Goal: Transaction & Acquisition: Purchase product/service

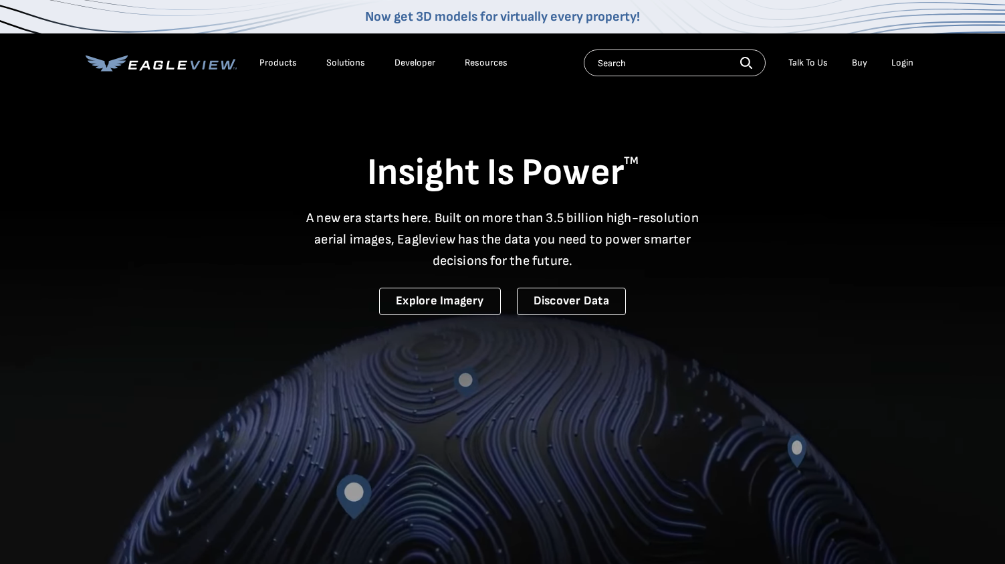
click at [910, 64] on div "Login" at bounding box center [903, 63] width 22 height 12
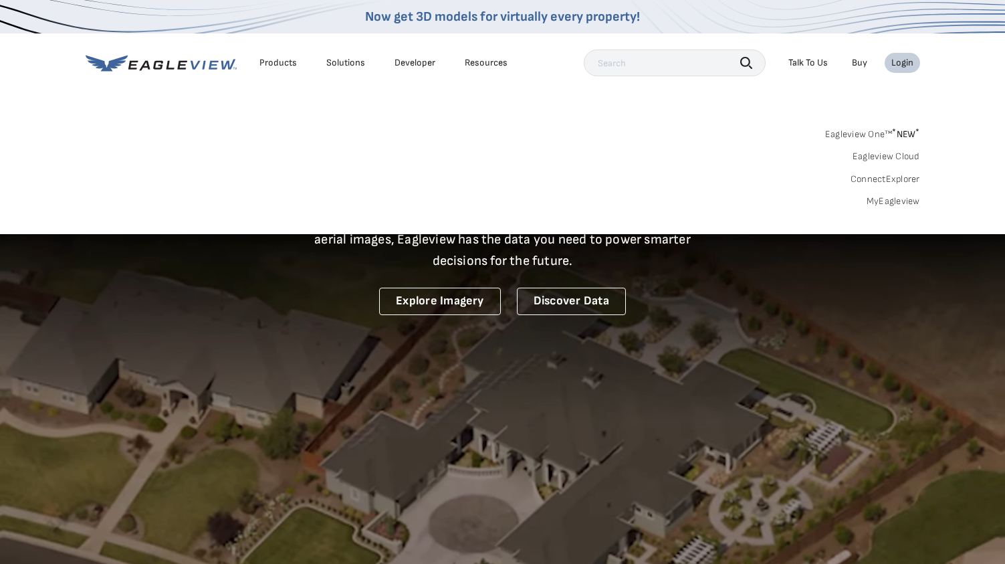
click at [905, 204] on link "MyEagleview" at bounding box center [894, 201] width 54 height 12
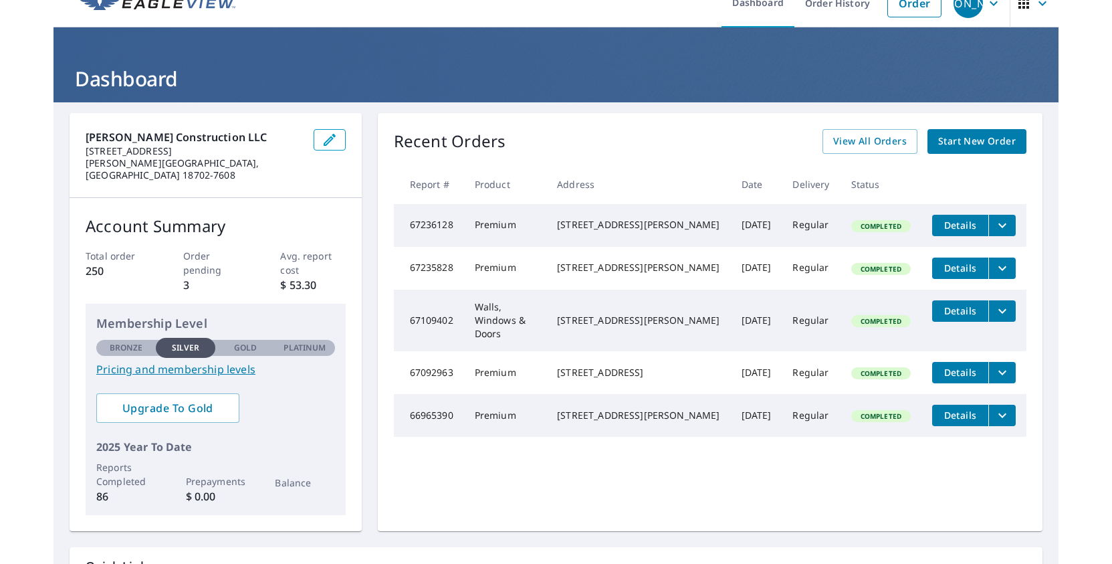
scroll to position [3, 0]
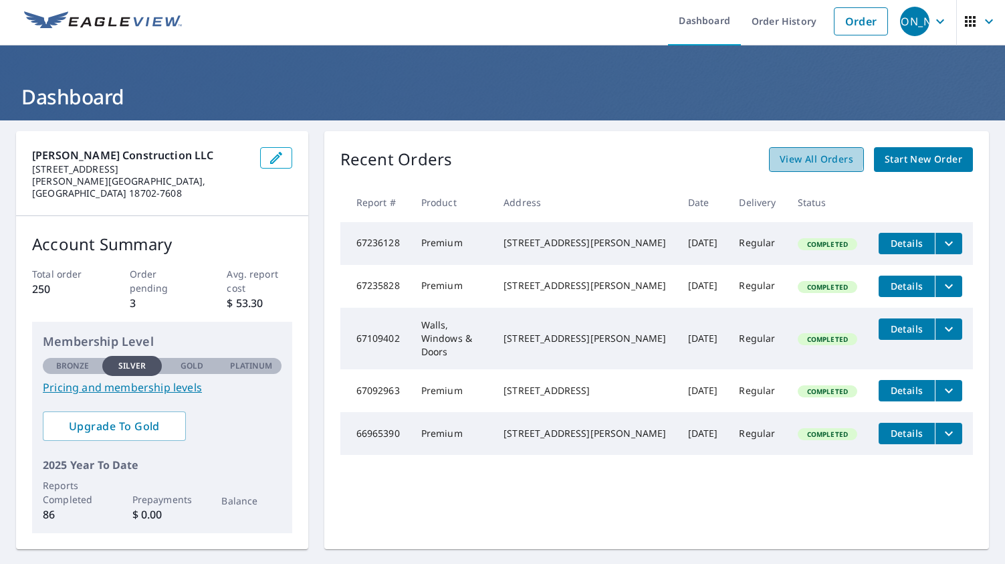
click at [787, 155] on span "View All Orders" at bounding box center [817, 159] width 74 height 17
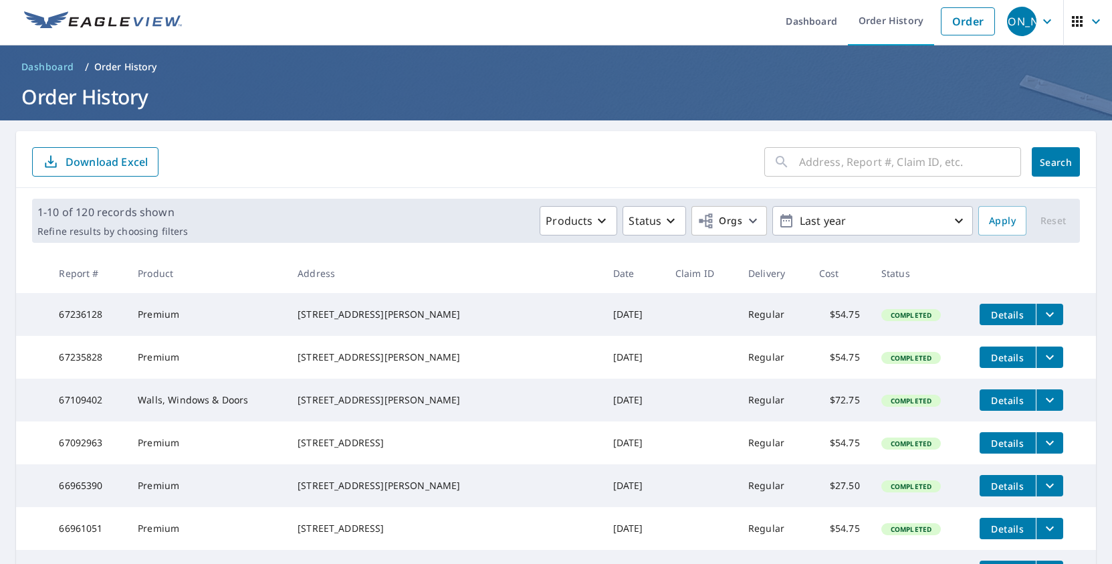
click at [939, 165] on input "text" at bounding box center [910, 161] width 222 height 37
type input "89 fawn"
click button "Search" at bounding box center [1056, 161] width 48 height 29
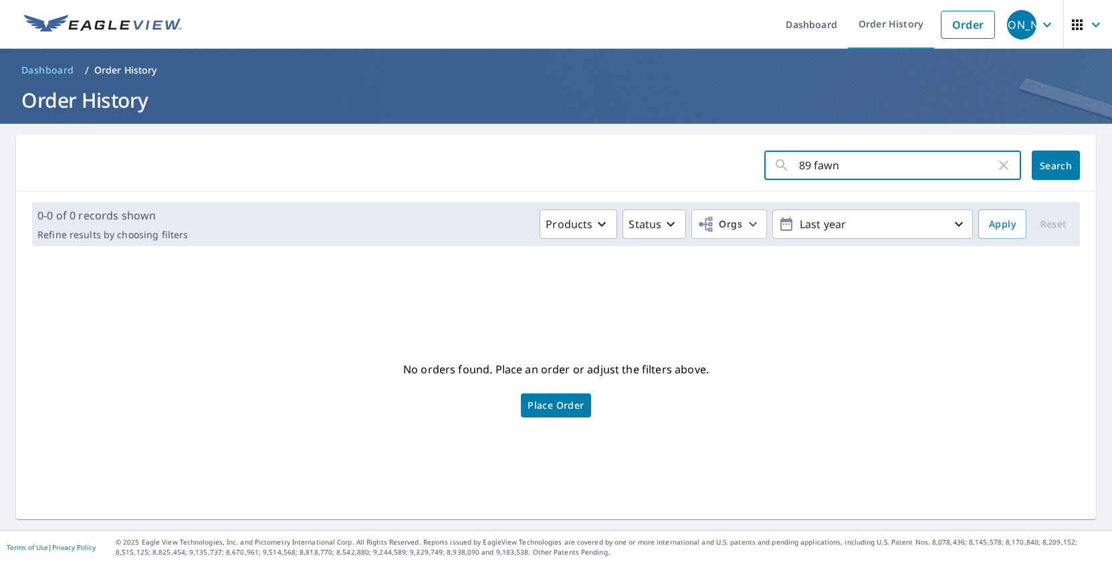
drag, startPoint x: 867, startPoint y: 165, endPoint x: 693, endPoint y: 150, distance: 175.2
click at [693, 150] on div "89 fawn ​ Search" at bounding box center [556, 162] width 1080 height 57
type input "97 poplar"
click button "Search" at bounding box center [1056, 164] width 48 height 29
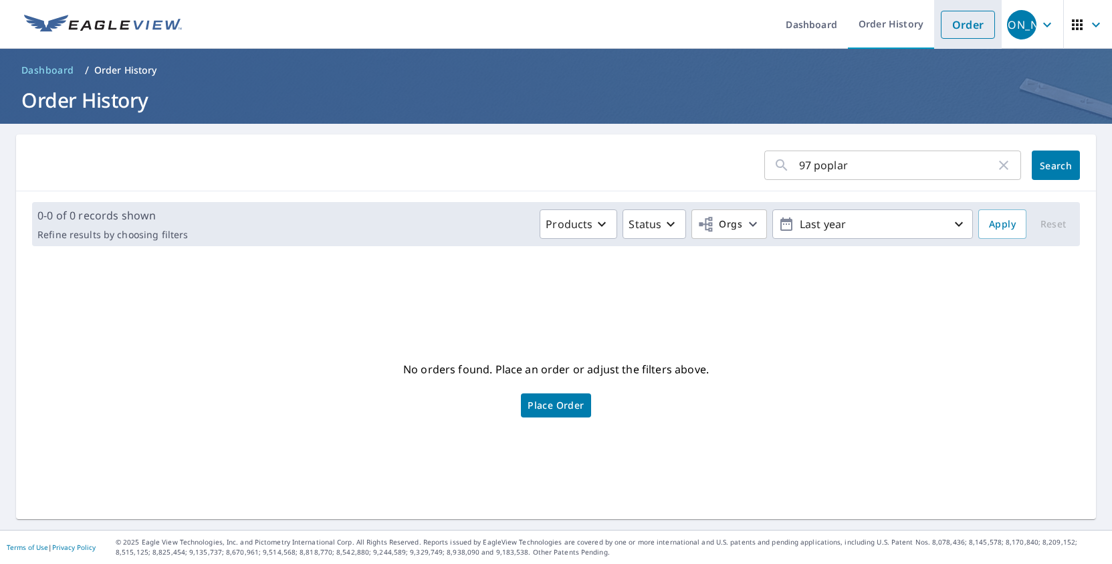
click at [986, 25] on link "Order" at bounding box center [968, 25] width 54 height 28
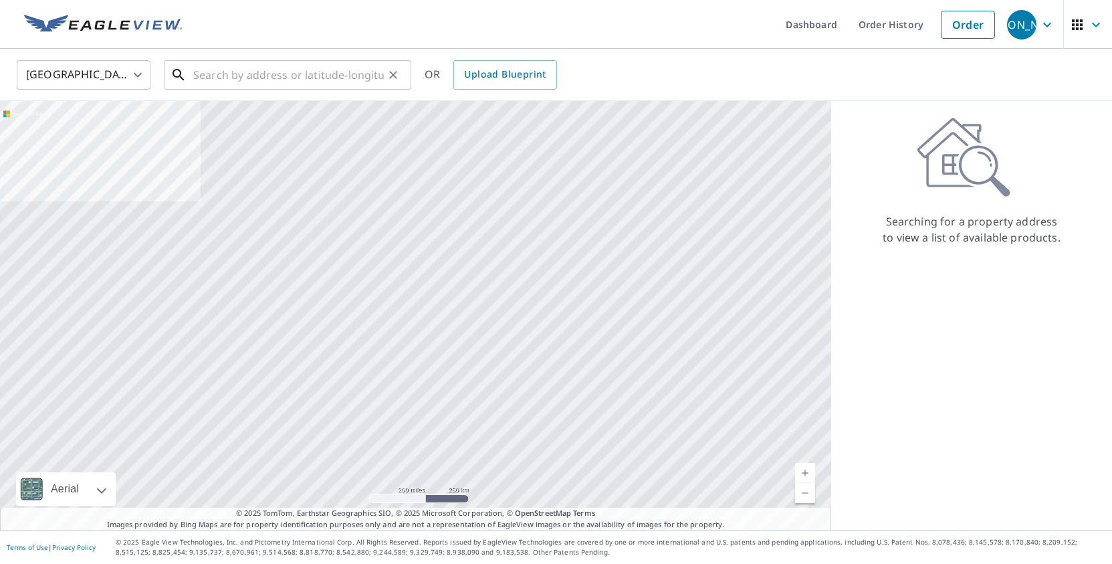
click at [363, 86] on input "text" at bounding box center [288, 74] width 191 height 37
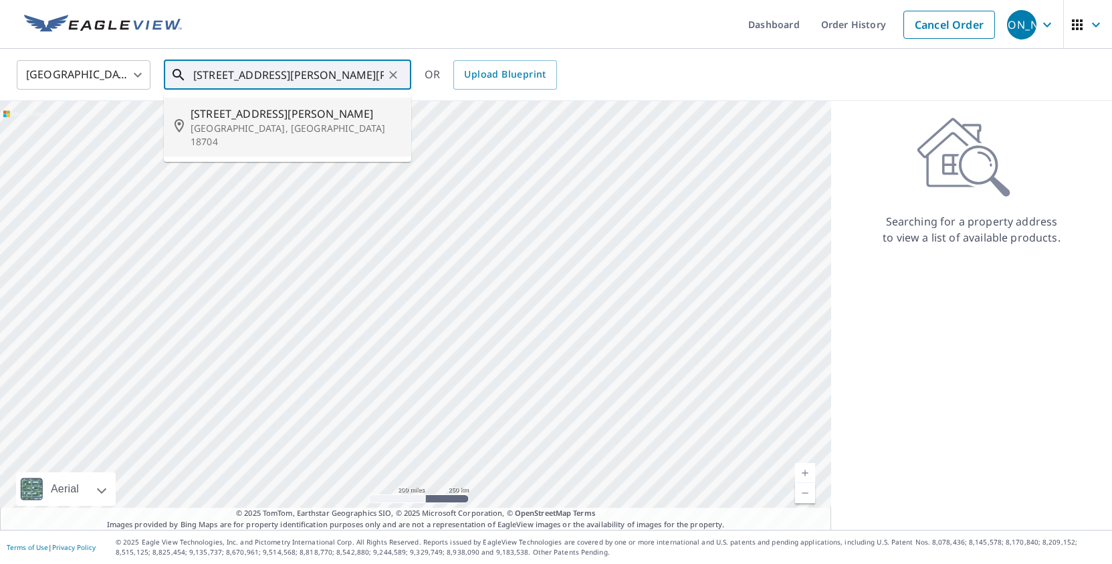
click at [320, 123] on p "Kingston, PA 18704" at bounding box center [296, 135] width 210 height 27
type input "535 Warren Ave Kingston, PA 18704"
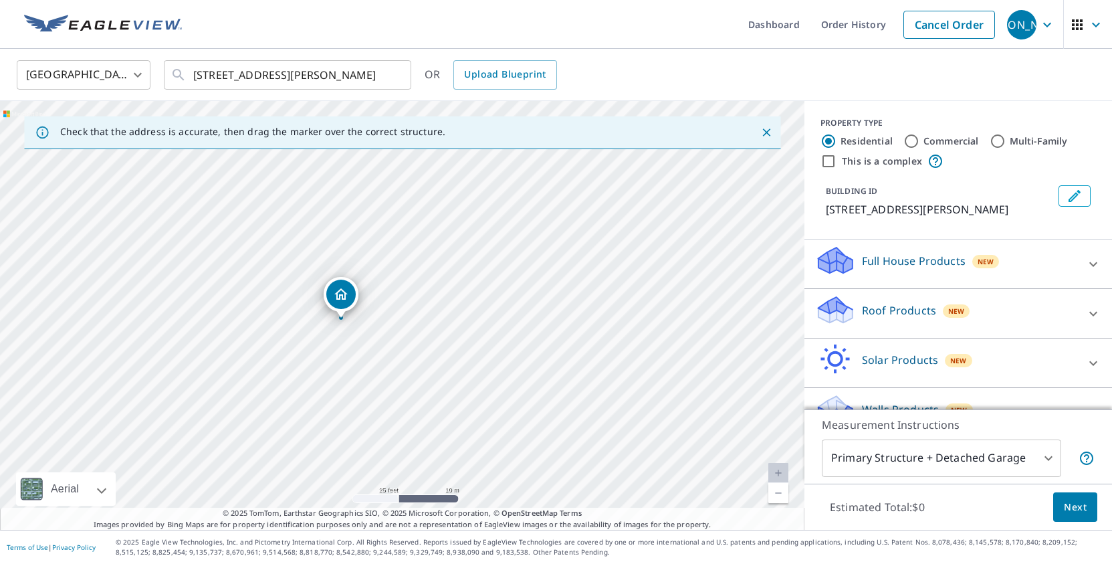
click at [956, 307] on span "New" at bounding box center [956, 311] width 17 height 11
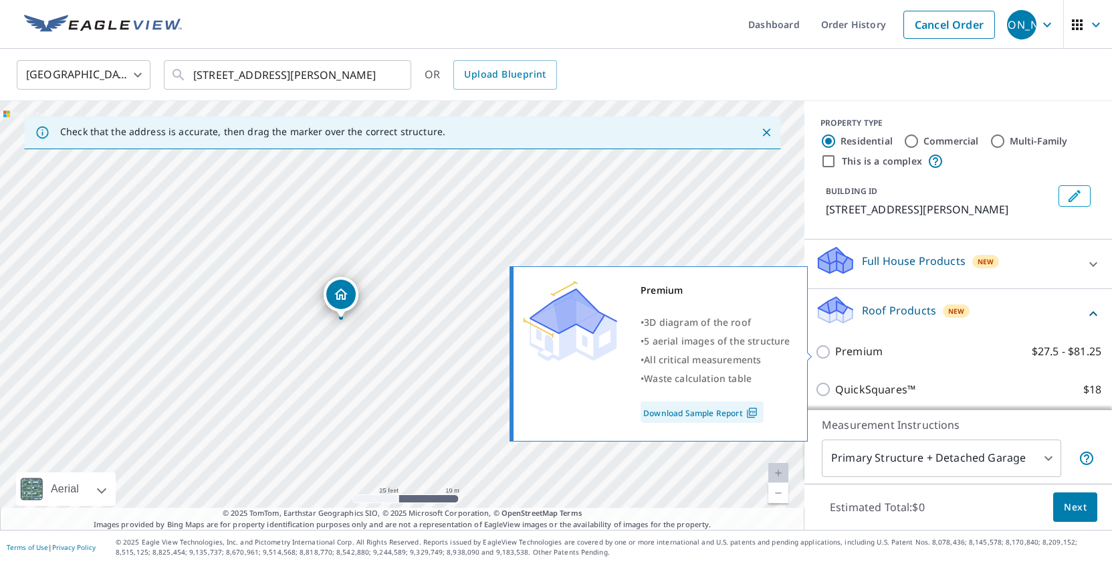
click at [859, 351] on p "Premium" at bounding box center [858, 351] width 47 height 17
click at [835, 351] on input "Premium $27.5 - $81.25" at bounding box center [825, 352] width 20 height 16
checkbox input "true"
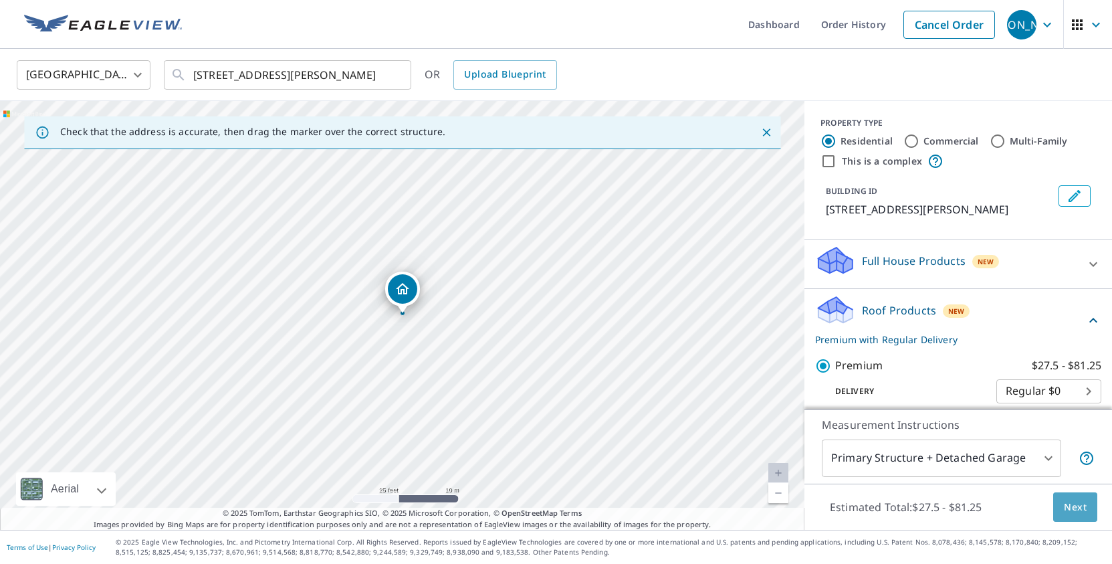
click at [1005, 505] on span "Next" at bounding box center [1075, 507] width 23 height 17
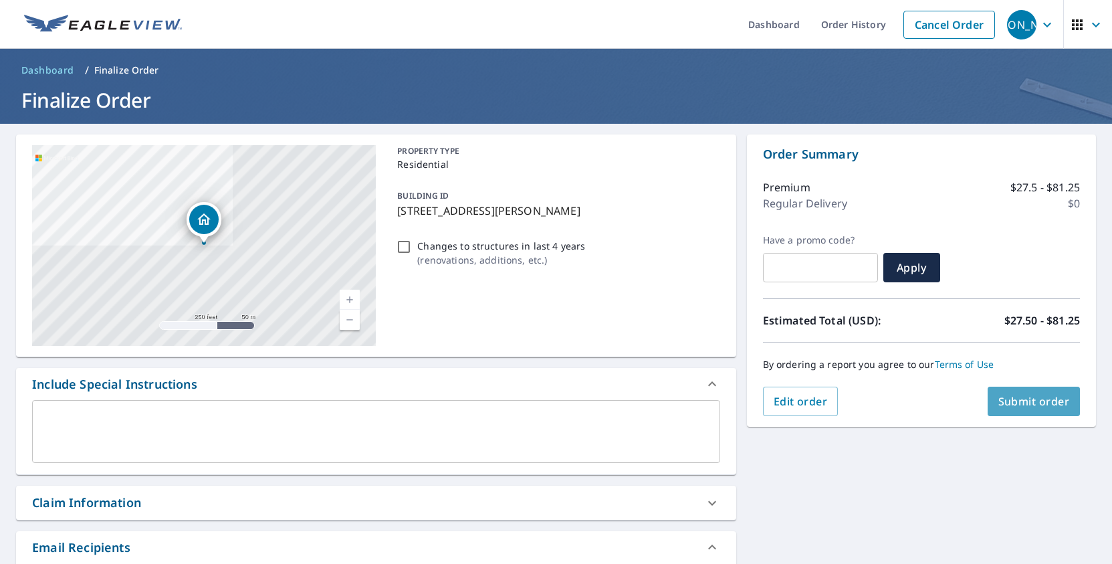
click at [1005, 397] on span "Submit order" at bounding box center [1035, 401] width 72 height 15
